Goal: Navigation & Orientation: Find specific page/section

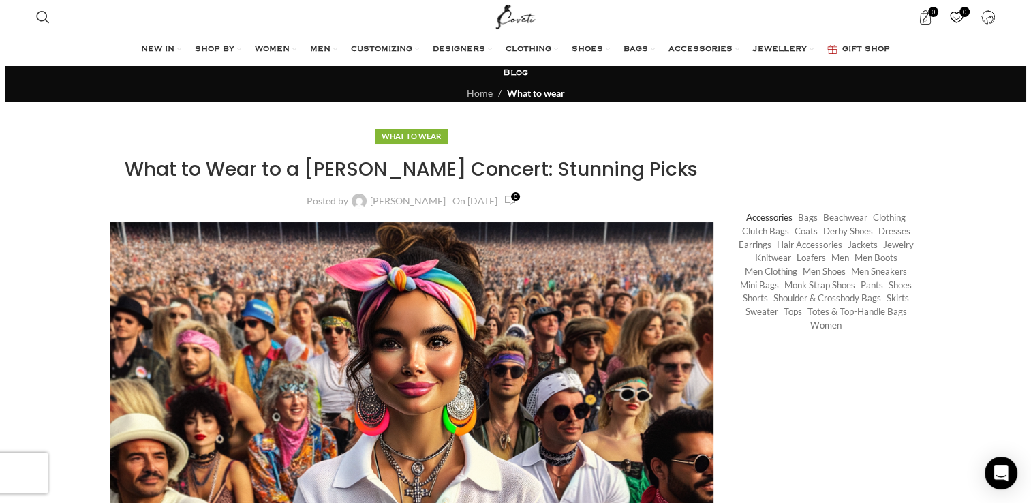
click at [792, 215] on link "Accessories" at bounding box center [769, 217] width 46 height 13
click at [804, 236] on link "Coats" at bounding box center [805, 231] width 23 height 13
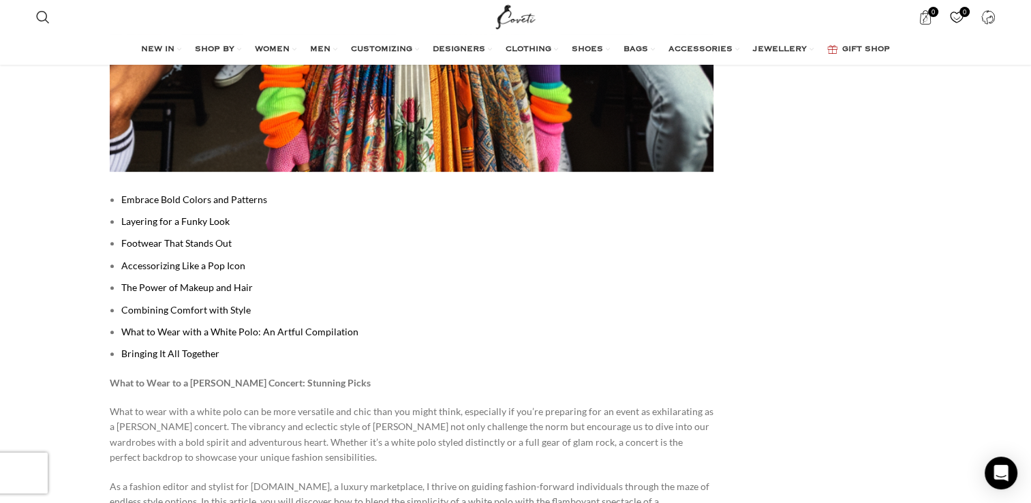
scroll to position [654, 0]
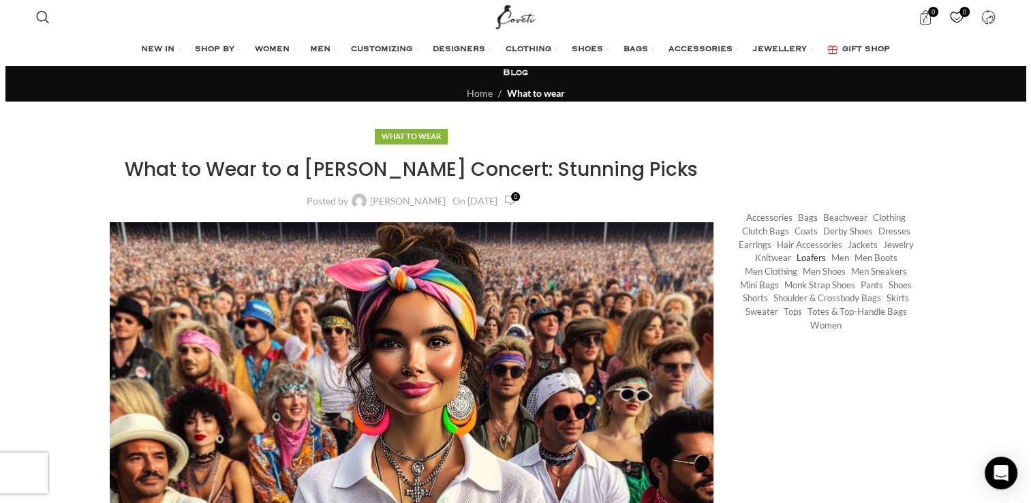
click at [799, 252] on link "Loafers" at bounding box center [811, 257] width 29 height 13
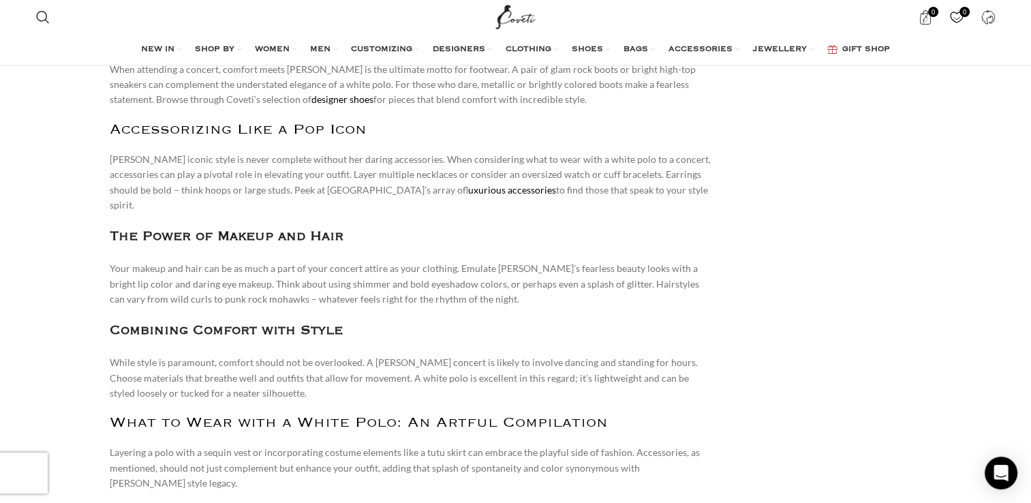
scroll to position [2017, 0]
